Goal: Information Seeking & Learning: Check status

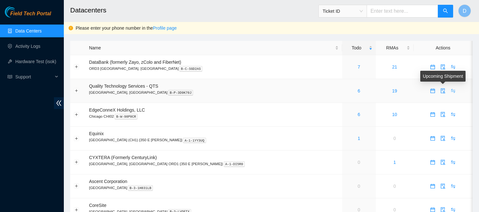
click at [451, 89] on icon "swap" at bounding box center [453, 90] width 5 height 5
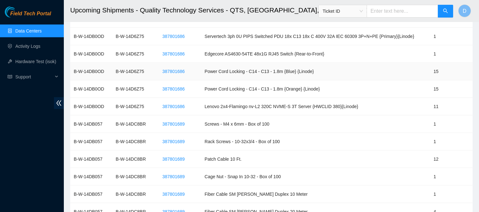
scroll to position [714, 0]
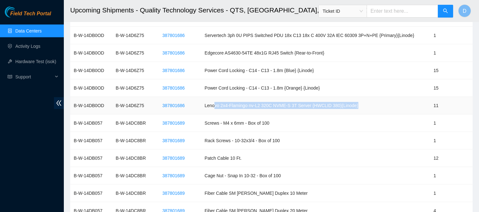
drag, startPoint x: 219, startPoint y: 106, endPoint x: 361, endPoint y: 110, distance: 142.7
click at [361, 110] on td "Lenovo 2x4-Flamingo nv-L2 320C NVME-S 3T Server {HWCLID 380}{Linode}" at bounding box center [315, 106] width 229 height 18
drag, startPoint x: 313, startPoint y: 105, endPoint x: 208, endPoint y: 105, distance: 104.4
click at [208, 105] on td "Lenovo 2x4-Flamingo nv-L2 320C NVME-S 3T Server {HWCLID 380}{Linode}" at bounding box center [315, 106] width 229 height 18
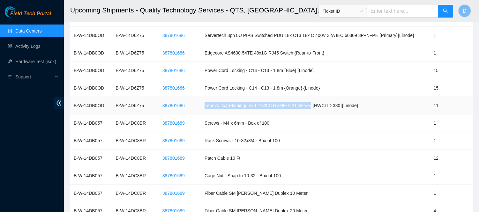
copy td "Lenovo 2x4-Flamingo nv-L2 320C NVME-S 3T Server"
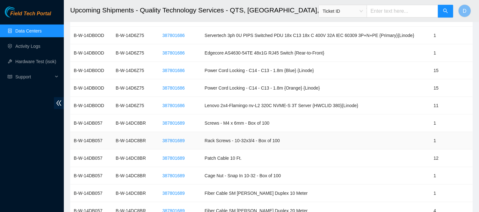
click at [383, 142] on td "Rack Screws - 10-32x3/4 - Box of 100" at bounding box center [315, 141] width 229 height 18
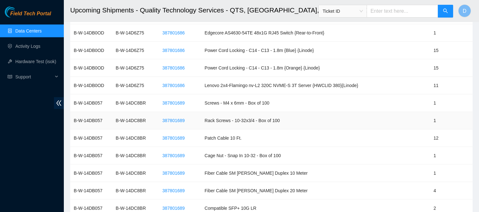
scroll to position [735, 0]
